Goal: Task Accomplishment & Management: Complete application form

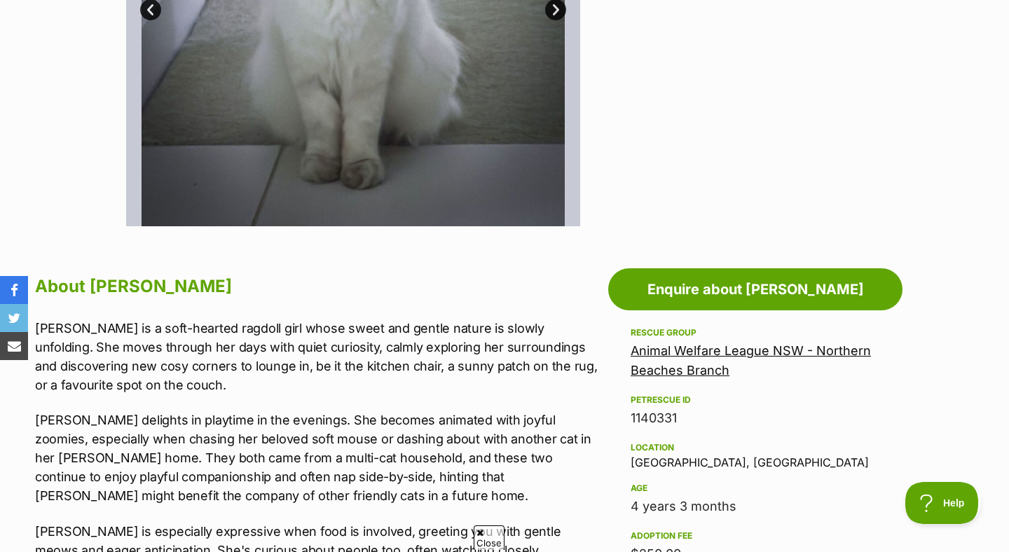
scroll to position [531, 0]
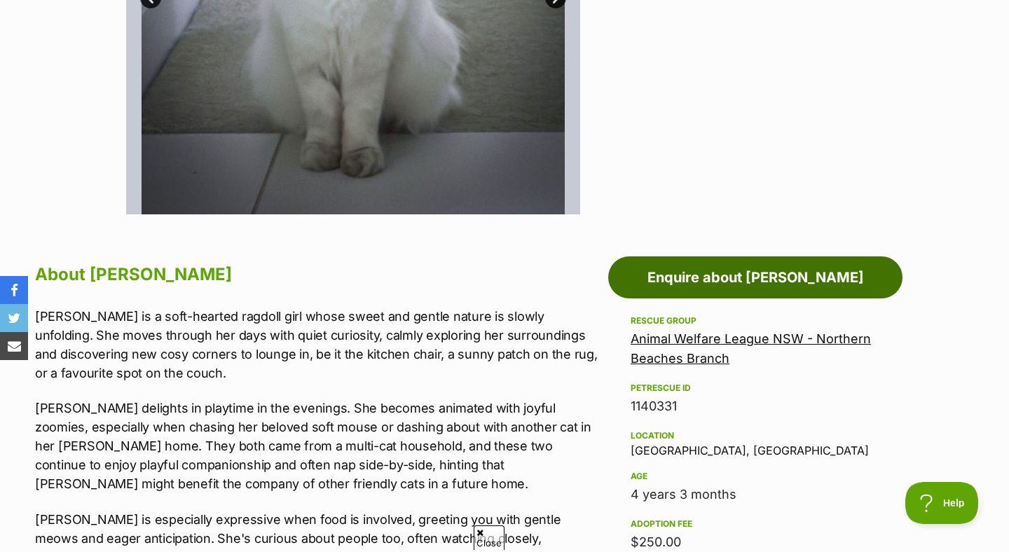
click at [754, 275] on link "Enquire about [PERSON_NAME]" at bounding box center [755, 278] width 294 height 42
